Goal: Book appointment/travel/reservation

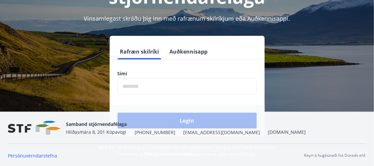
scroll to position [81, 0]
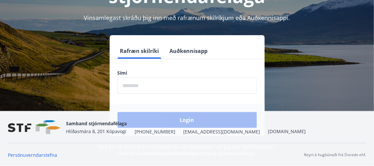
click at [136, 72] on label "Sími" at bounding box center [187, 73] width 139 height 7
click at [135, 85] on input "phone" at bounding box center [187, 85] width 139 height 16
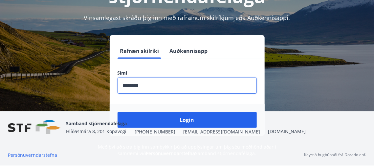
type input "********"
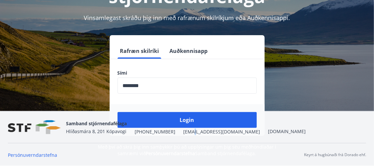
click at [186, 123] on div "Samband stjórnendafélaga Hlíðasmára 8, 201 Kópavogi +354 553-5040 stf@stf.is ww…" at bounding box center [186, 127] width 240 height 16
click at [187, 120] on div "Samband stjórnendafélaga Hlíðasmára 8, 201 Kópavogi +354 553-5040 stf@stf.is ww…" at bounding box center [186, 127] width 240 height 16
click at [201, 120] on div "Samband stjórnendafélaga Hlíðasmára 8, 201 Kópavogi +354 553-5040 stf@stf.is ww…" at bounding box center [186, 127] width 240 height 16
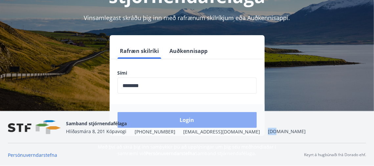
click at [186, 117] on button "Login" at bounding box center [187, 120] width 139 height 16
click at [186, 117] on form "Rafræn skilríki Auðkennisapp Sími ​ Login" at bounding box center [187, 89] width 155 height 93
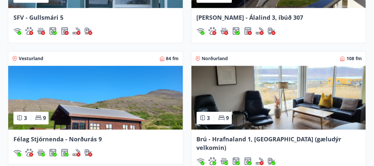
scroll to position [639, 0]
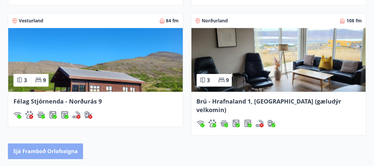
click at [49, 143] on button "Sjá framboð orlofseigna" at bounding box center [45, 151] width 75 height 16
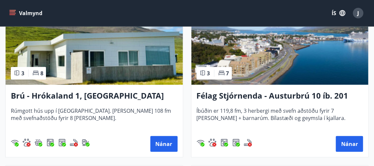
scroll to position [182, 0]
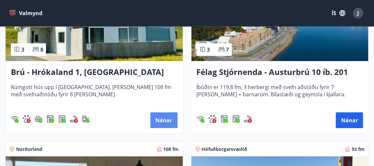
click at [165, 121] on button "Nánar" at bounding box center [163, 120] width 27 height 16
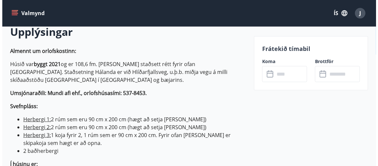
scroll to position [200, 0]
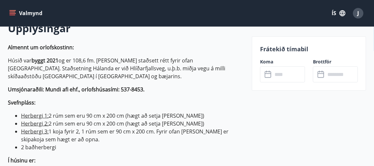
click at [270, 75] on icon at bounding box center [269, 74] width 8 height 8
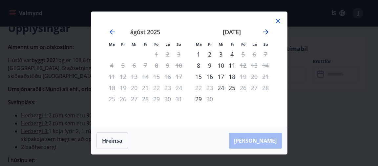
click at [267, 32] on icon "Move forward to switch to the next month." at bounding box center [265, 31] width 5 height 5
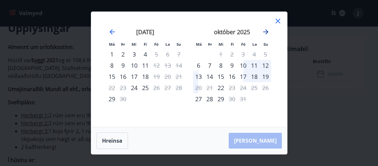
click at [267, 32] on icon "Move forward to switch to the next month." at bounding box center [265, 31] width 5 height 5
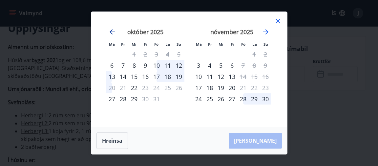
click at [114, 32] on icon "Move backward to switch to the previous month." at bounding box center [112, 31] width 5 height 5
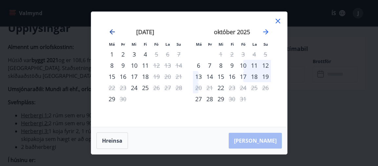
click at [114, 32] on icon "Move backward to switch to the previous month." at bounding box center [112, 31] width 5 height 5
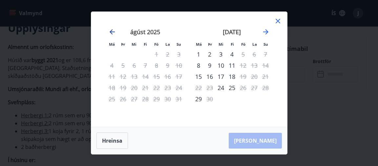
click at [114, 32] on icon "Move backward to switch to the previous month." at bounding box center [112, 31] width 5 height 5
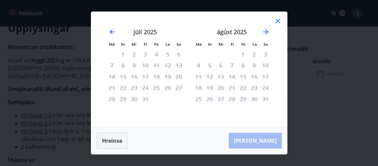
click at [113, 140] on button "Hreinsa" at bounding box center [113, 140] width 32 height 16
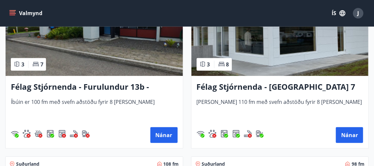
scroll to position [1960, 0]
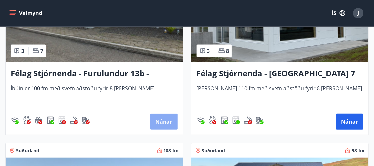
click at [167, 123] on button "Nánar" at bounding box center [163, 122] width 27 height 16
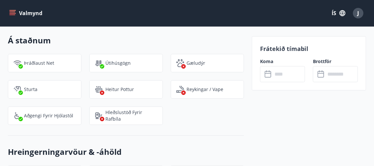
scroll to position [816, 0]
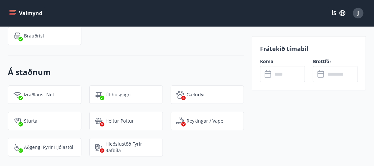
click at [268, 75] on icon at bounding box center [269, 74] width 8 height 8
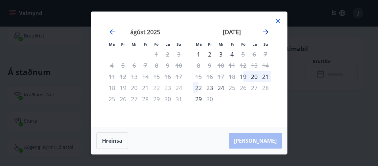
click at [266, 31] on icon "Move forward to switch to the next month." at bounding box center [266, 32] width 8 height 8
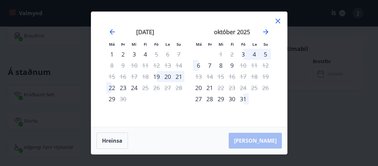
click at [279, 21] on icon at bounding box center [278, 21] width 8 height 8
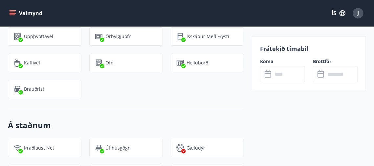
scroll to position [757, 0]
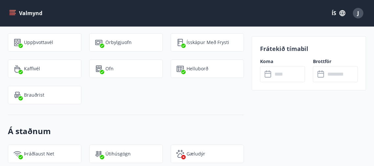
drag, startPoint x: 377, startPoint y: 2, endPoint x: 377, endPoint y: -6, distance: 7.9
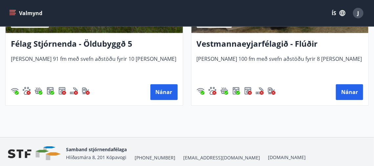
scroll to position [2525, 0]
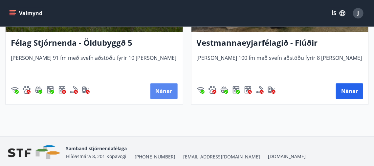
click at [167, 90] on button "Nánar" at bounding box center [163, 91] width 27 height 16
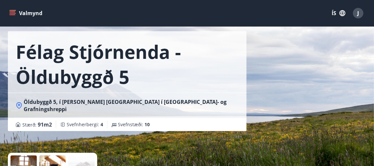
scroll to position [30, 0]
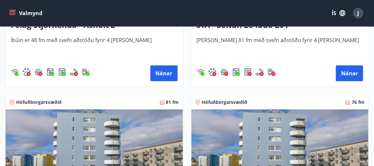
scroll to position [789, 0]
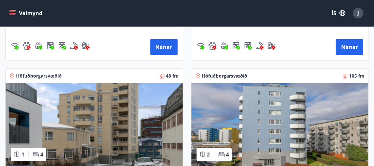
click at [14, 11] on icon "menu" at bounding box center [12, 13] width 7 height 7
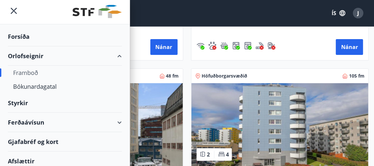
scroll to position [0, 0]
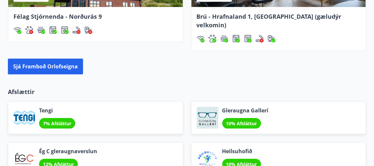
scroll to position [704, 0]
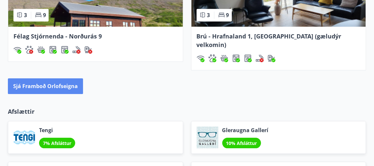
click at [62, 78] on button "Sjá framboð orlofseigna" at bounding box center [45, 86] width 75 height 16
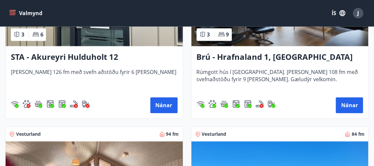
scroll to position [559, 0]
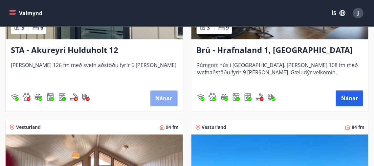
click at [168, 99] on button "Nánar" at bounding box center [163, 99] width 27 height 16
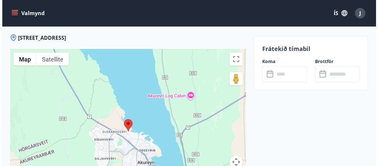
scroll to position [1127, 0]
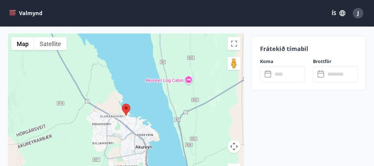
click at [269, 74] on icon at bounding box center [269, 74] width 8 height 8
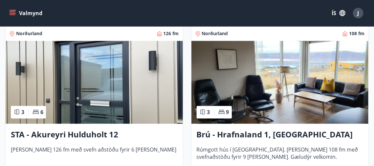
scroll to position [499, 0]
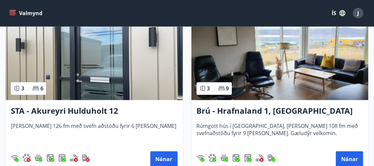
click at [82, 59] on img at bounding box center [94, 58] width 177 height 83
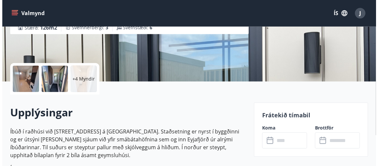
scroll to position [119, 0]
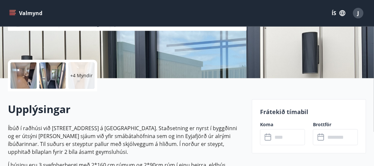
click at [73, 76] on p "+4 Myndir" at bounding box center [81, 75] width 22 height 7
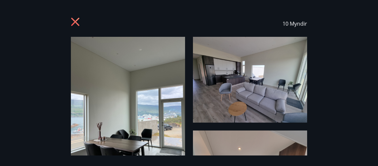
drag, startPoint x: 60, startPoint y: 77, endPoint x: 60, endPoint y: 63, distance: 13.5
click at [60, 64] on div "10 Myndir" at bounding box center [189, 83] width 378 height 145
click at [103, 51] on img at bounding box center [128, 113] width 114 height 152
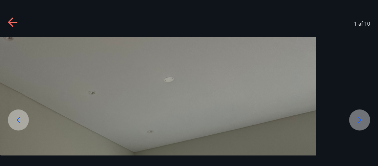
drag, startPoint x: 250, startPoint y: 106, endPoint x: 238, endPoint y: 87, distance: 21.7
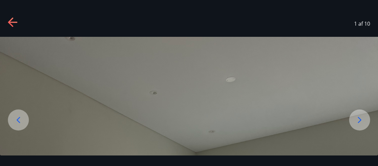
click at [360, 119] on icon at bounding box center [360, 120] width 4 height 6
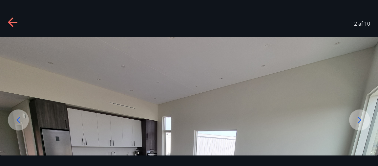
drag, startPoint x: 331, startPoint y: 103, endPoint x: 329, endPoint y: 78, distance: 24.4
click at [358, 119] on icon at bounding box center [360, 120] width 11 height 11
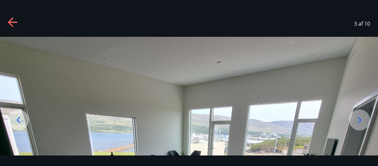
click at [358, 119] on icon at bounding box center [360, 120] width 11 height 11
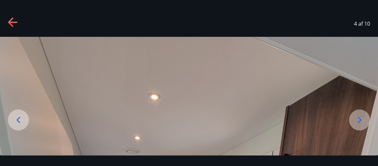
click at [358, 119] on icon at bounding box center [360, 120] width 11 height 11
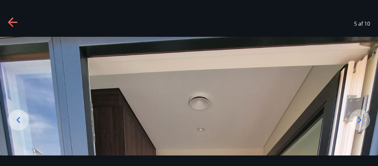
click at [358, 119] on icon at bounding box center [360, 120] width 11 height 11
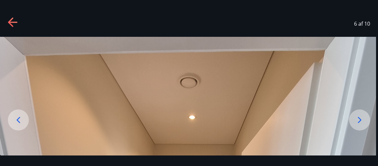
drag, startPoint x: 214, startPoint y: 90, endPoint x: 210, endPoint y: 59, distance: 30.8
click at [13, 19] on icon at bounding box center [13, 22] width 11 height 11
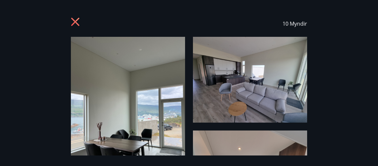
drag, startPoint x: 47, startPoint y: 148, endPoint x: 37, endPoint y: 152, distance: 10.5
click at [37, 152] on div "10 Myndir" at bounding box center [189, 83] width 378 height 145
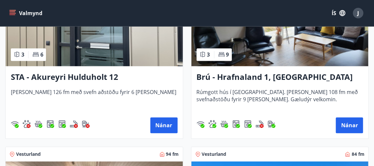
scroll to position [522, 0]
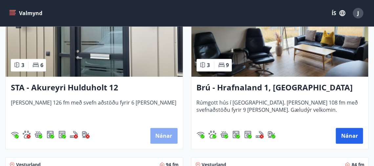
click at [162, 133] on button "Nánar" at bounding box center [163, 136] width 27 height 16
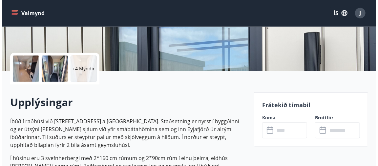
scroll to position [129, 0]
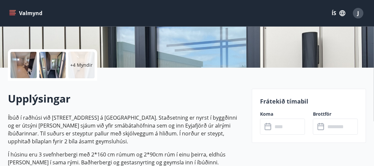
click at [73, 63] on p "+4 Myndir" at bounding box center [81, 65] width 22 height 7
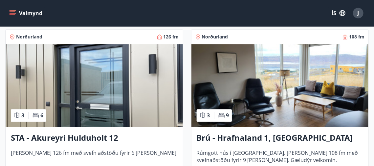
scroll to position [482, 0]
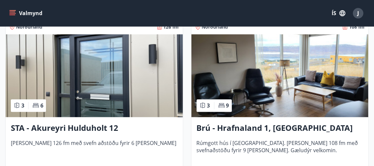
click at [61, 142] on span "[PERSON_NAME] 126 fm með svefn aðstöðu fyrir 6 [PERSON_NAME]" at bounding box center [94, 150] width 167 height 22
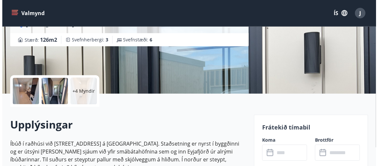
scroll to position [109, 0]
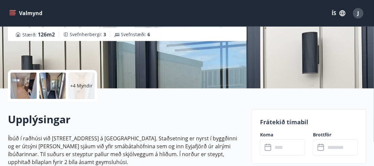
click at [32, 83] on div at bounding box center [24, 86] width 26 height 26
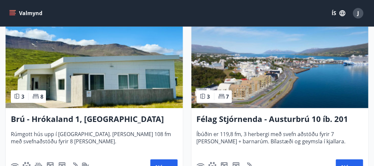
scroll to position [145, 0]
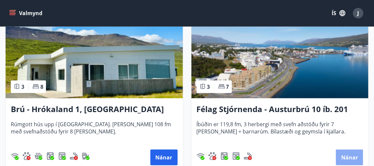
click at [348, 157] on button "Nánar" at bounding box center [349, 157] width 27 height 16
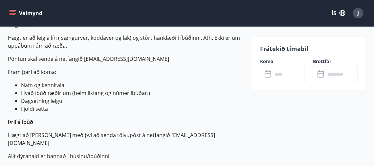
scroll to position [245, 0]
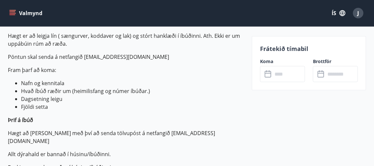
click at [267, 62] on label "Koma" at bounding box center [282, 61] width 45 height 7
click at [268, 75] on icon at bounding box center [269, 74] width 8 height 8
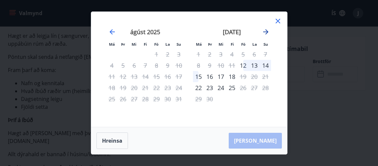
click at [266, 32] on icon "Move forward to switch to the next month." at bounding box center [265, 31] width 5 height 5
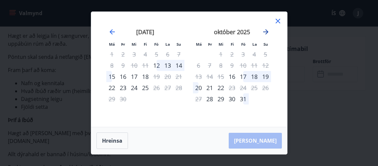
click at [266, 33] on icon "Move forward to switch to the next month." at bounding box center [266, 32] width 8 height 8
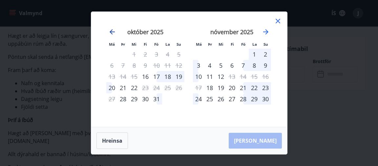
click at [111, 32] on icon "Move backward to switch to the previous month." at bounding box center [112, 31] width 5 height 5
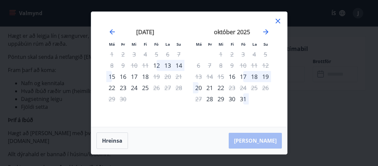
click at [278, 19] on icon at bounding box center [278, 21] width 8 height 8
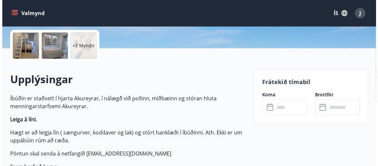
scroll to position [128, 0]
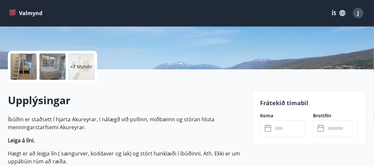
click at [50, 66] on div at bounding box center [52, 67] width 26 height 26
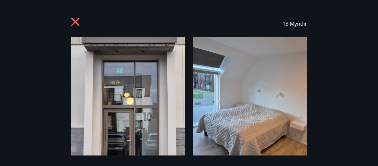
click at [324, 29] on div "13 Myndir" at bounding box center [189, 24] width 362 height 26
click at [337, 61] on div "13 Myndir" at bounding box center [189, 83] width 378 height 145
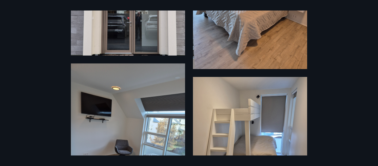
scroll to position [116, 0]
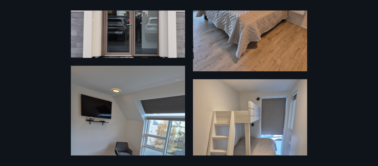
click at [125, 98] on img at bounding box center [128, 142] width 114 height 152
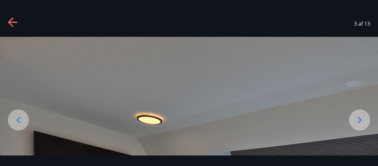
click at [358, 119] on icon at bounding box center [360, 120] width 11 height 11
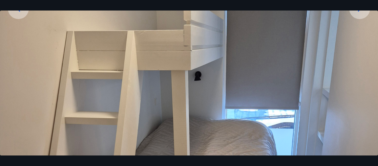
scroll to position [130, 0]
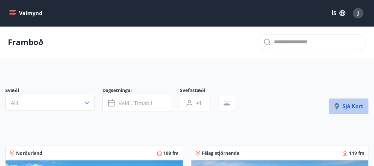
click at [351, 105] on span "Sjá kort" at bounding box center [349, 105] width 29 height 7
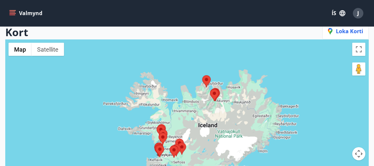
scroll to position [58, 0]
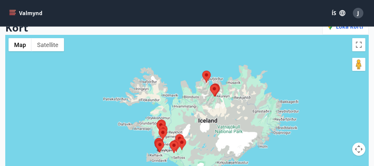
click at [210, 84] on area at bounding box center [210, 84] width 0 height 0
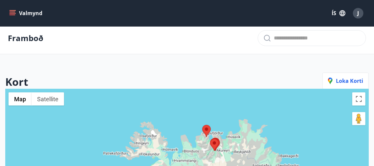
scroll to position [0, 0]
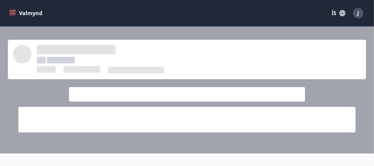
scroll to position [704, 0]
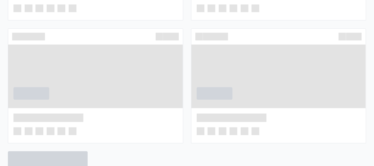
click at [314, 31] on div at bounding box center [278, 37] width 175 height 16
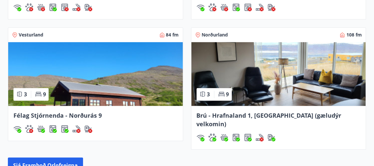
scroll to position [624, 0]
click at [110, 92] on img at bounding box center [95, 74] width 175 height 64
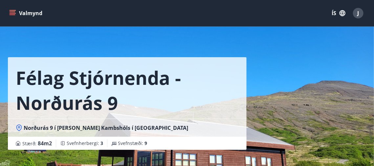
drag, startPoint x: 374, startPoint y: 20, endPoint x: 375, endPoint y: 32, distance: 12.2
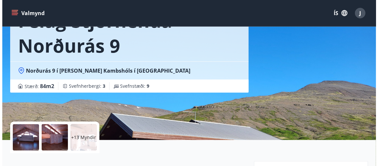
scroll to position [69, 0]
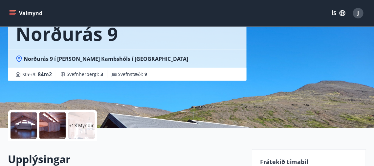
click at [24, 129] on div at bounding box center [24, 125] width 26 height 26
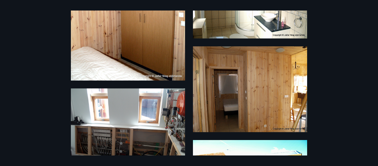
scroll to position [652, 0]
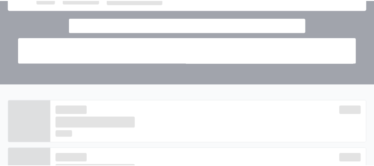
scroll to position [624, 0]
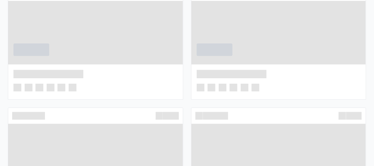
click at [290, 84] on div at bounding box center [265, 87] width 137 height 8
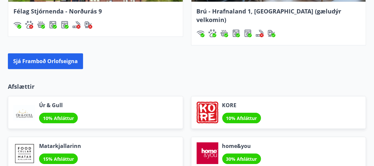
scroll to position [730, 0]
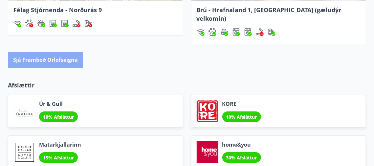
click at [59, 52] on button "Sjá framboð orlofseigna" at bounding box center [45, 60] width 75 height 16
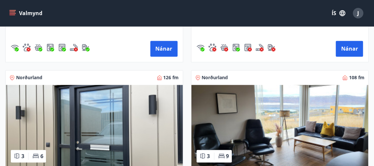
scroll to position [479, 0]
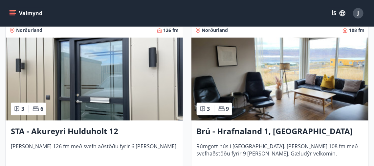
click at [46, 129] on h3 "STA - Akureyri Hulduholt 12" at bounding box center [94, 131] width 167 height 12
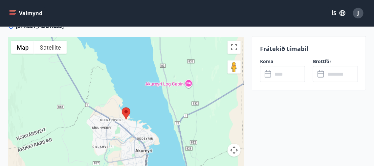
scroll to position [1127, 0]
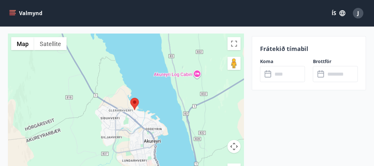
drag, startPoint x: 85, startPoint y: 142, endPoint x: 94, endPoint y: 137, distance: 9.7
click at [94, 137] on div at bounding box center [126, 116] width 236 height 164
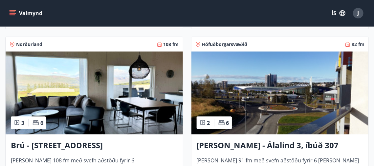
scroll to position [293, 0]
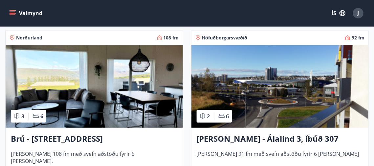
click at [90, 109] on img at bounding box center [94, 86] width 177 height 83
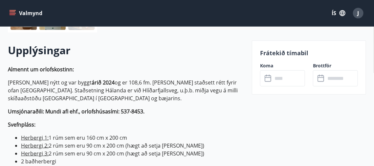
scroll to position [180, 0]
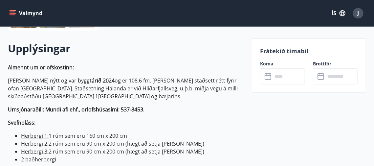
click at [268, 76] on icon at bounding box center [269, 77] width 8 height 8
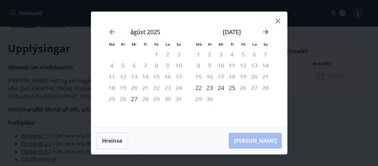
click at [265, 31] on icon "Move forward to switch to the next month." at bounding box center [266, 32] width 8 height 8
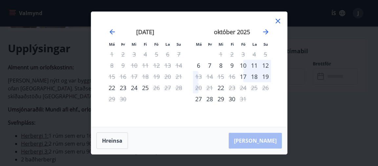
click at [276, 19] on icon at bounding box center [278, 21] width 8 height 8
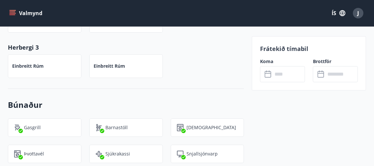
scroll to position [354, 0]
